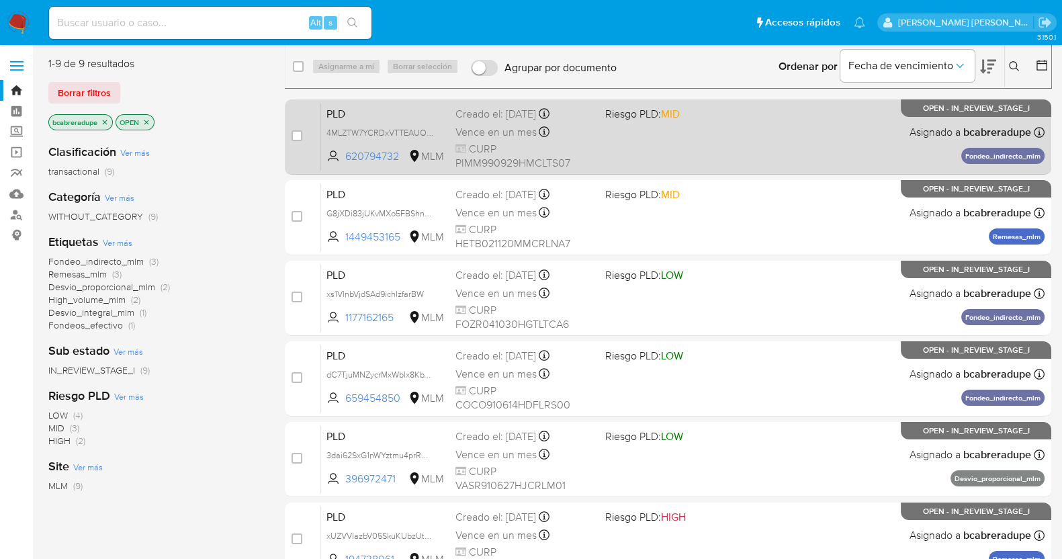
click at [491, 118] on div "Creado el: 12/07/2025 Creado el: 12/07/2025 02:12:20" at bounding box center [524, 114] width 139 height 15
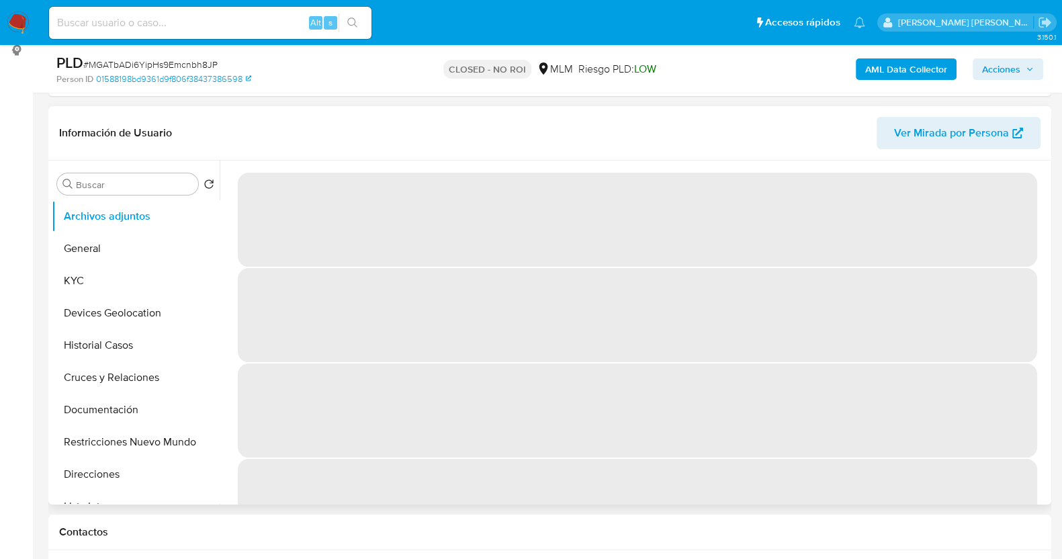
scroll to position [252, 0]
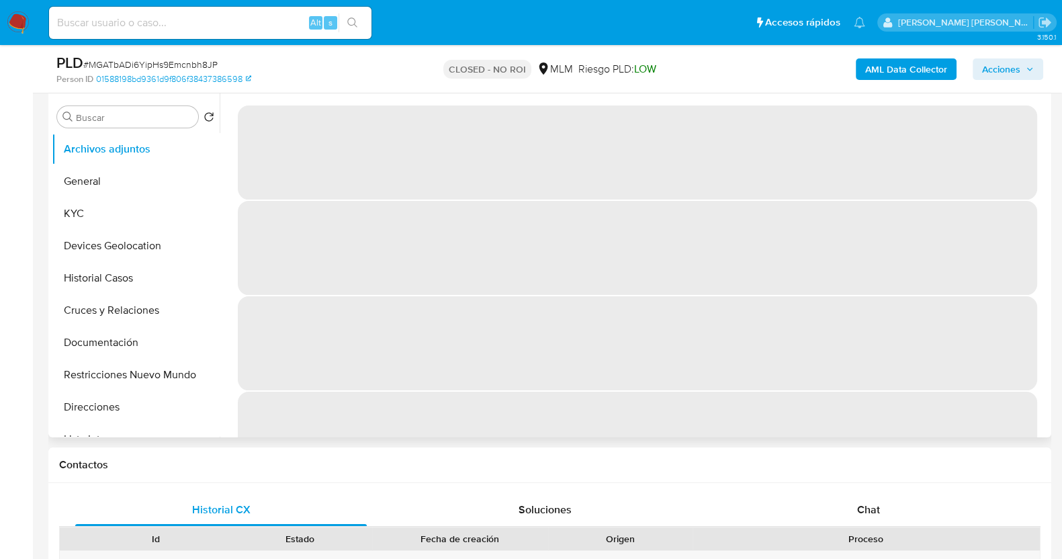
select select "10"
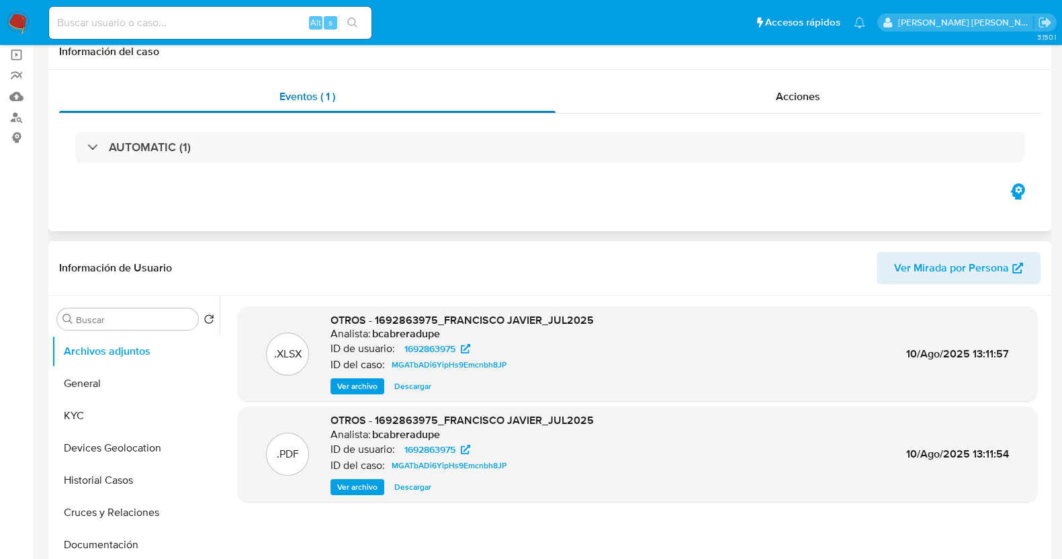
scroll to position [0, 0]
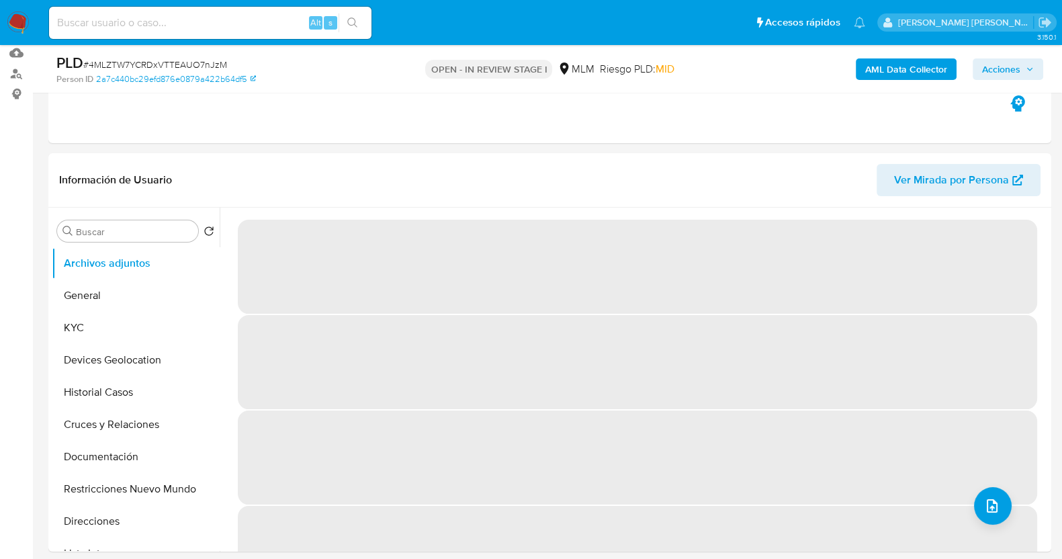
scroll to position [167, 0]
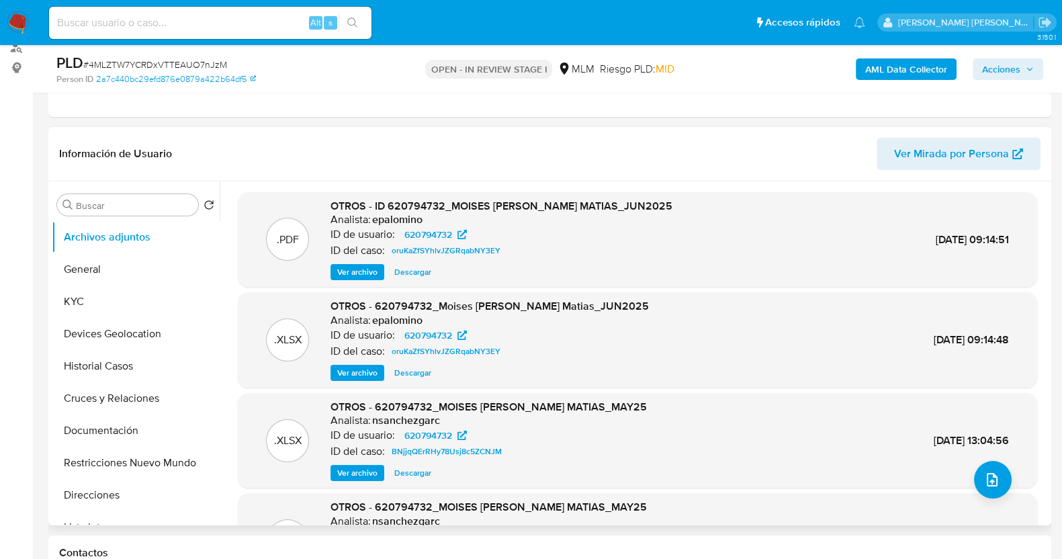
select select "10"
click at [128, 357] on button "Historial Casos" at bounding box center [130, 366] width 157 height 32
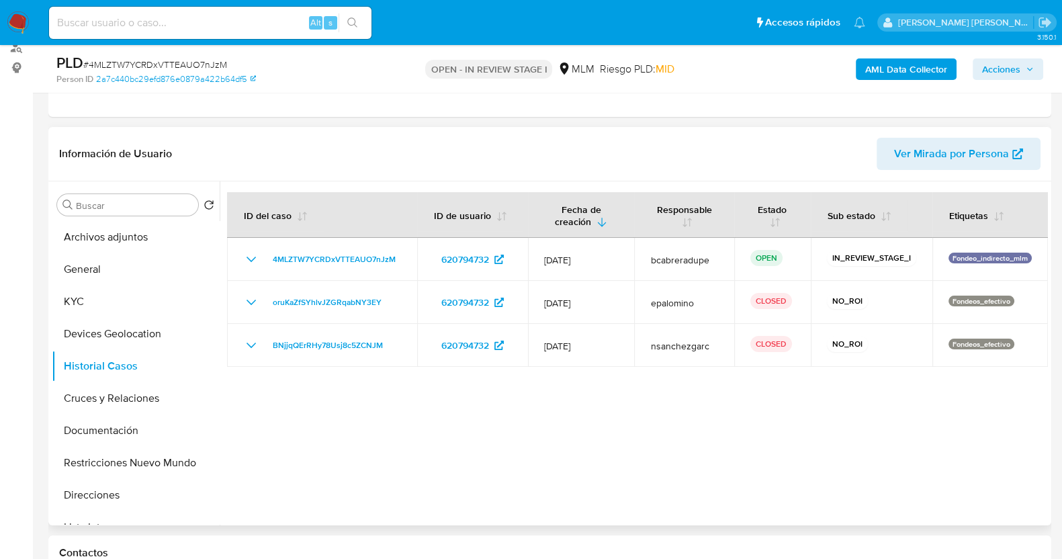
click at [669, 461] on div at bounding box center [634, 353] width 828 height 344
click at [418, 485] on div at bounding box center [634, 353] width 828 height 344
